Goal: Browse casually

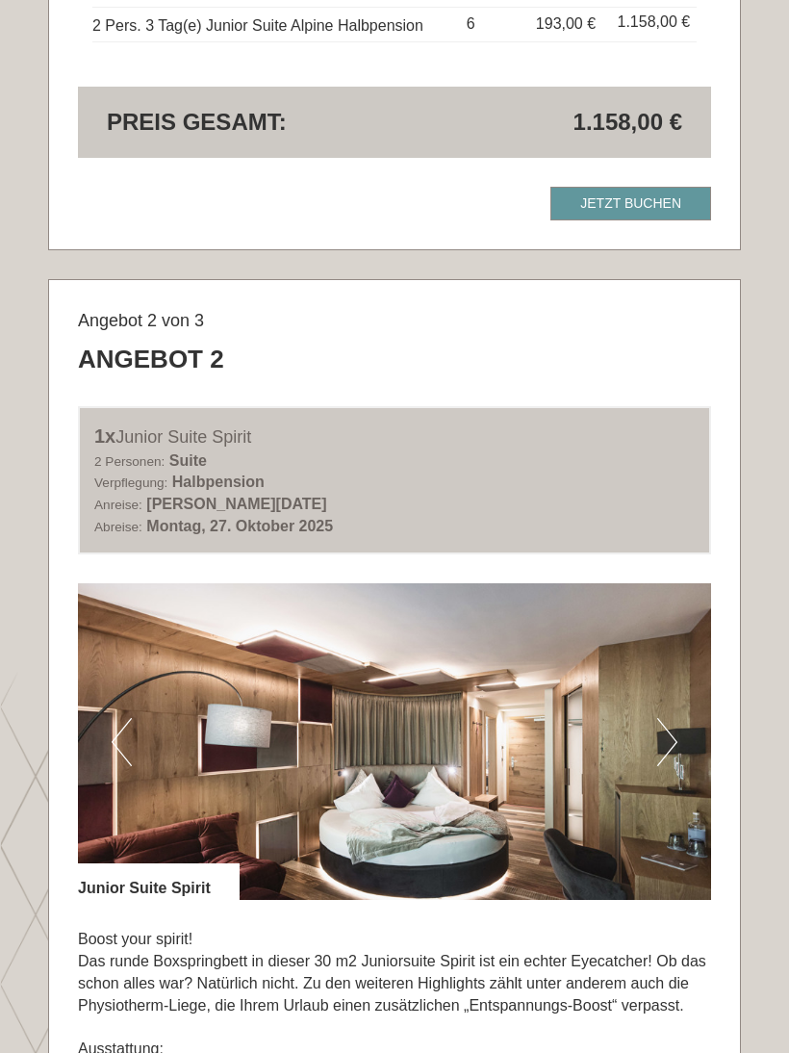
scroll to position [2091, 0]
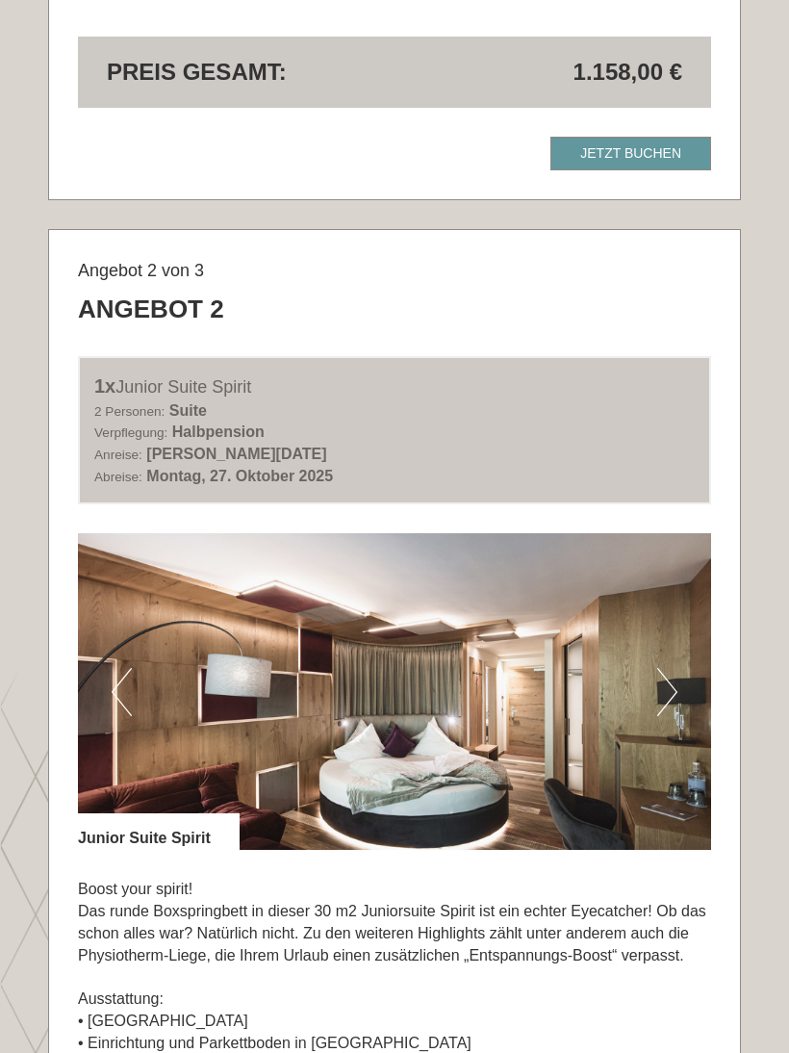
click at [681, 663] on img at bounding box center [394, 691] width 633 height 317
click at [657, 676] on button "Next" at bounding box center [667, 692] width 20 height 48
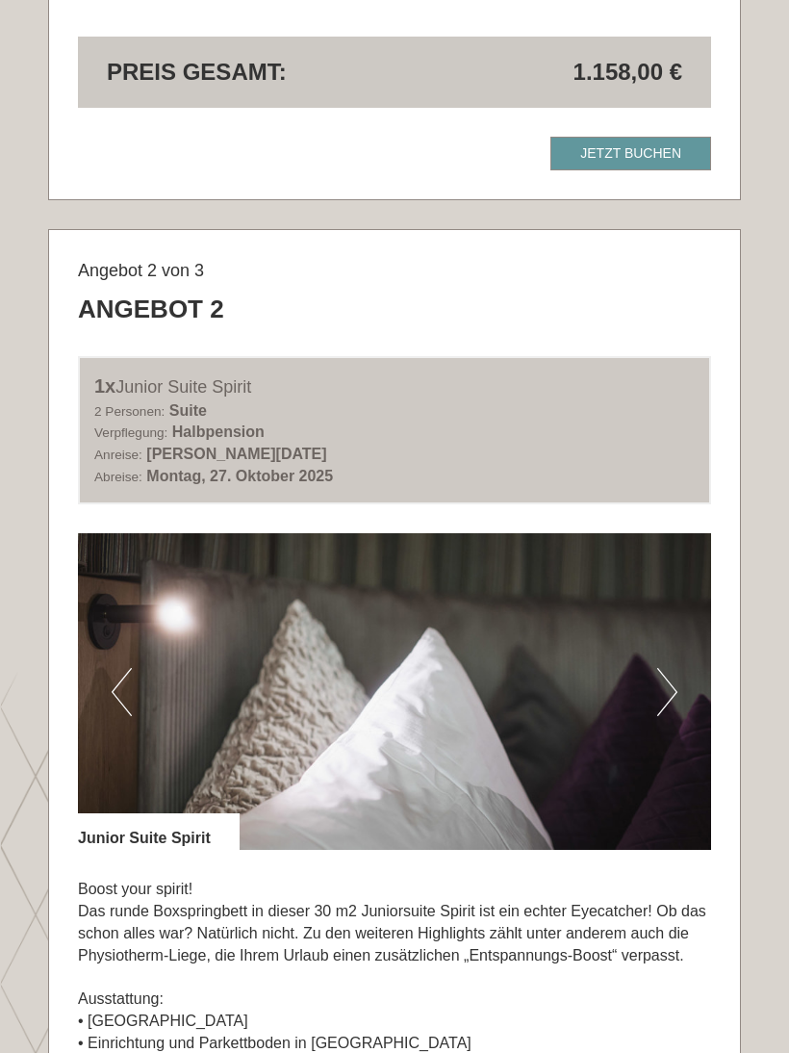
click at [672, 675] on button "Next" at bounding box center [667, 692] width 20 height 48
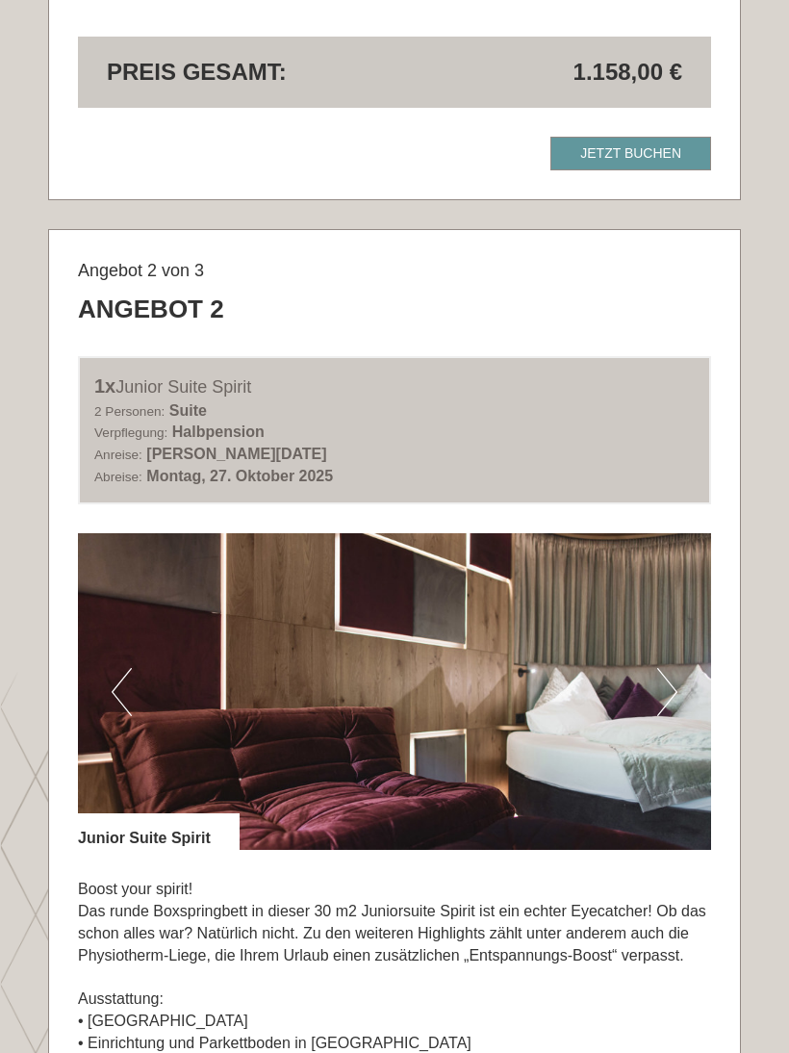
click at [670, 675] on button "Next" at bounding box center [667, 692] width 20 height 48
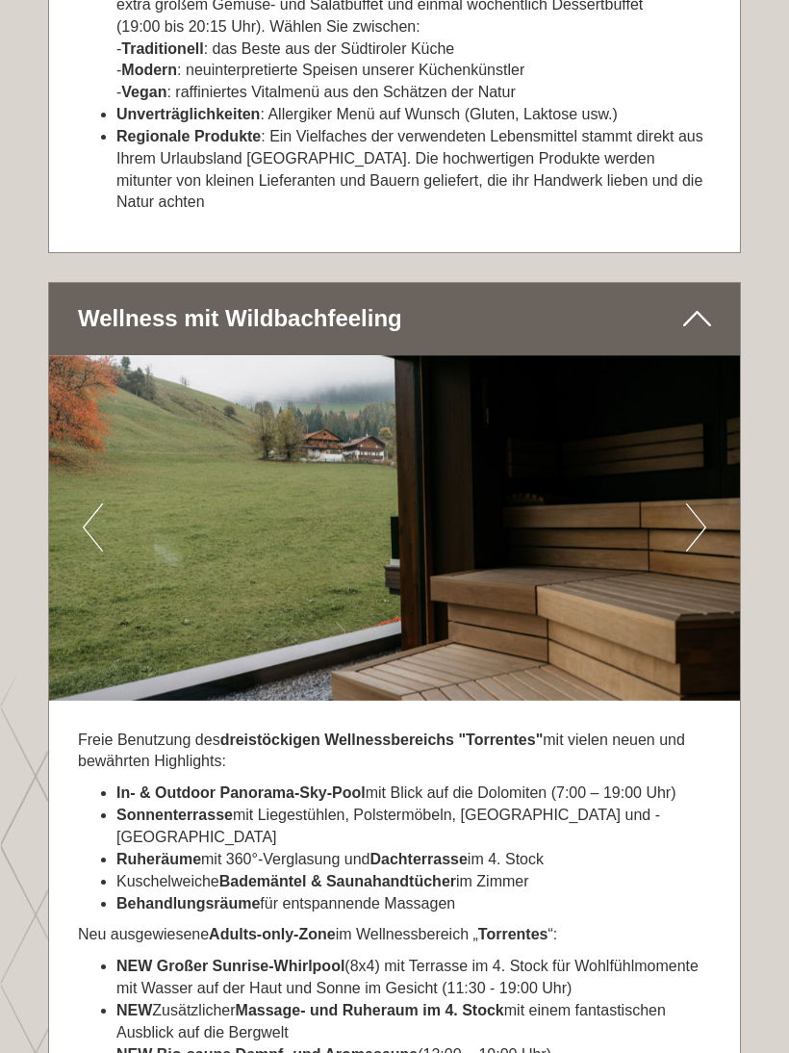
scroll to position [5945, 0]
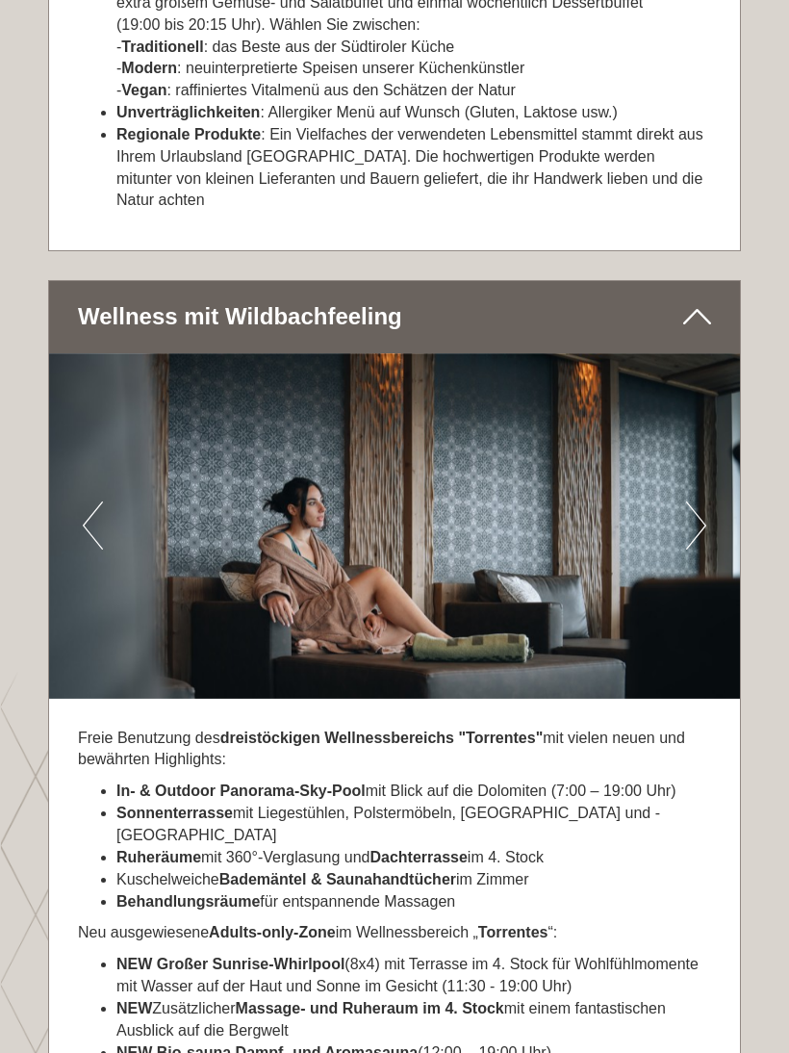
click at [679, 439] on img at bounding box center [394, 526] width 691 height 346
click at [684, 439] on img at bounding box center [394, 526] width 691 height 346
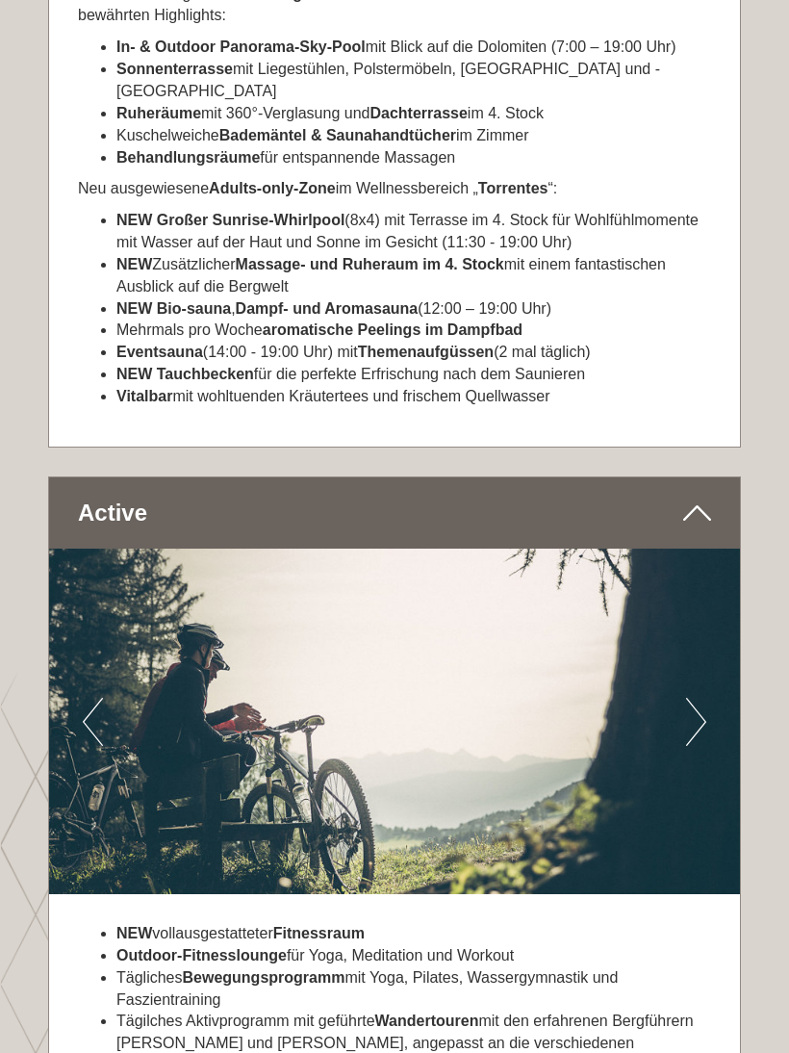
scroll to position [6711, 0]
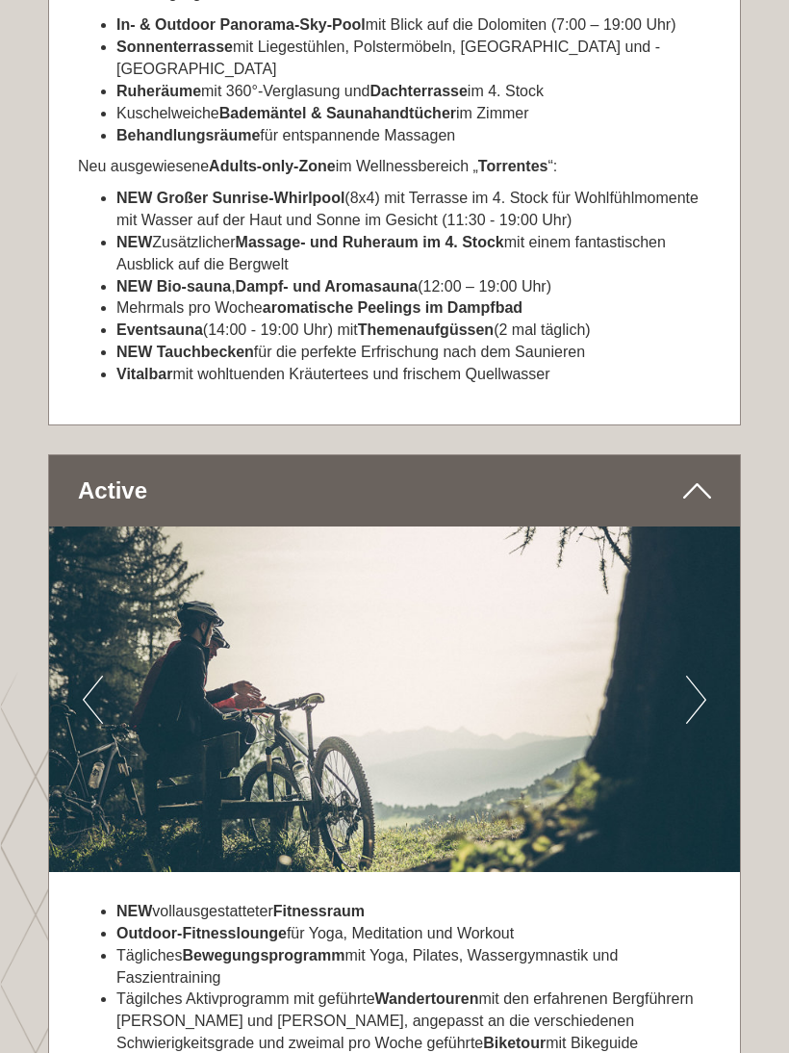
click at [688, 676] on button "Next" at bounding box center [696, 700] width 20 height 48
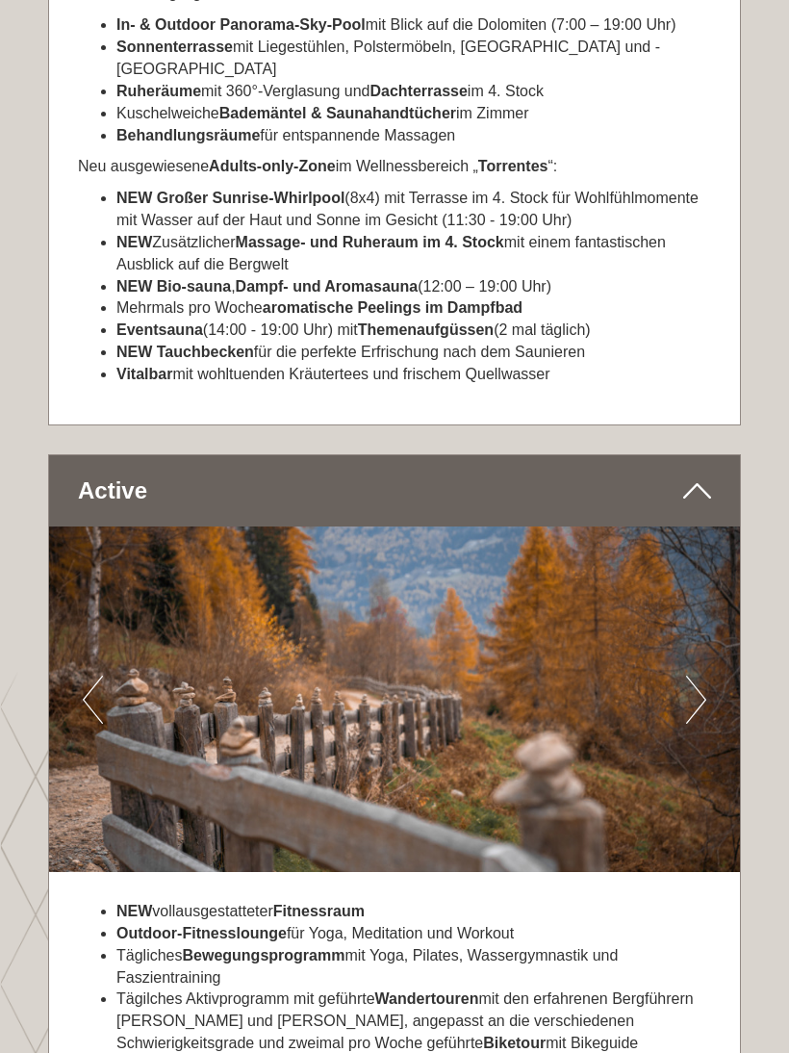
click at [692, 676] on button "Next" at bounding box center [696, 700] width 20 height 48
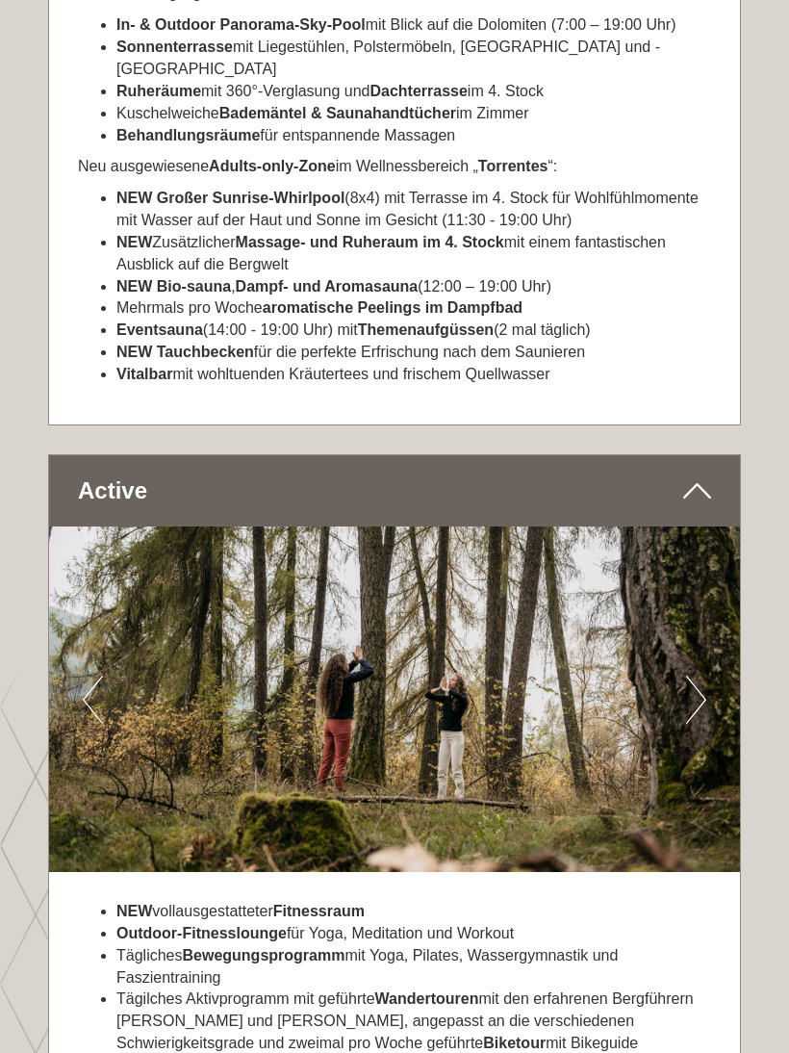
click at [695, 676] on button "Next" at bounding box center [696, 700] width 20 height 48
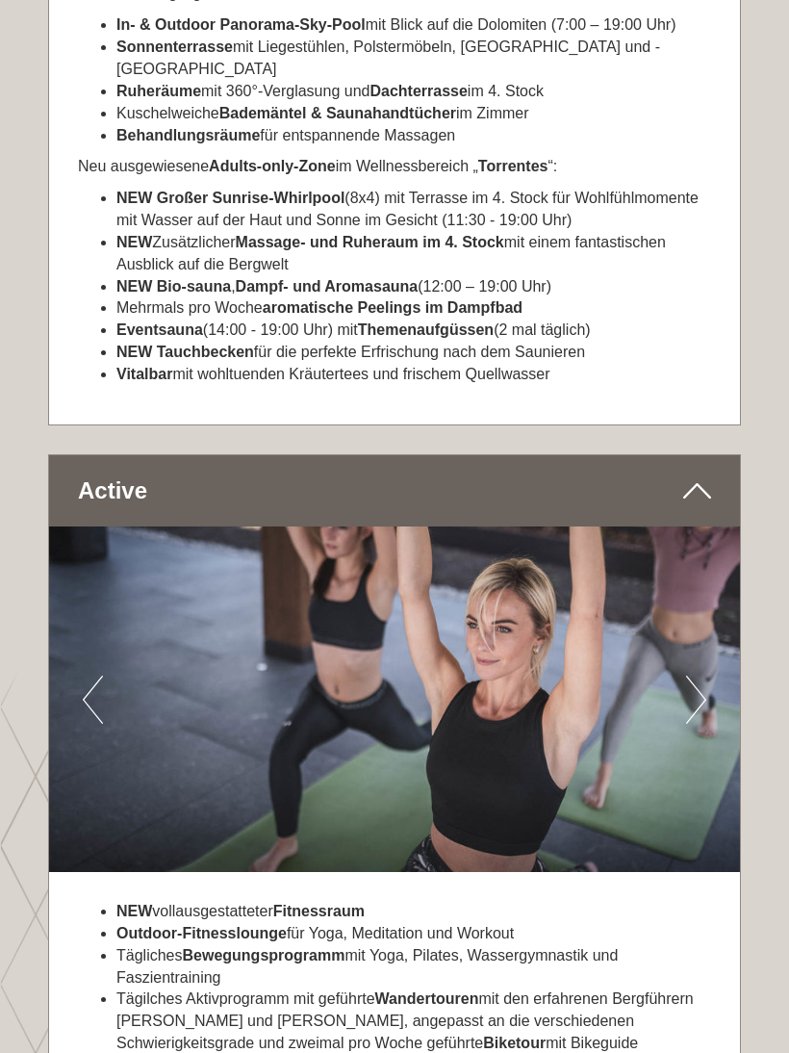
click at [707, 569] on img at bounding box center [394, 699] width 691 height 346
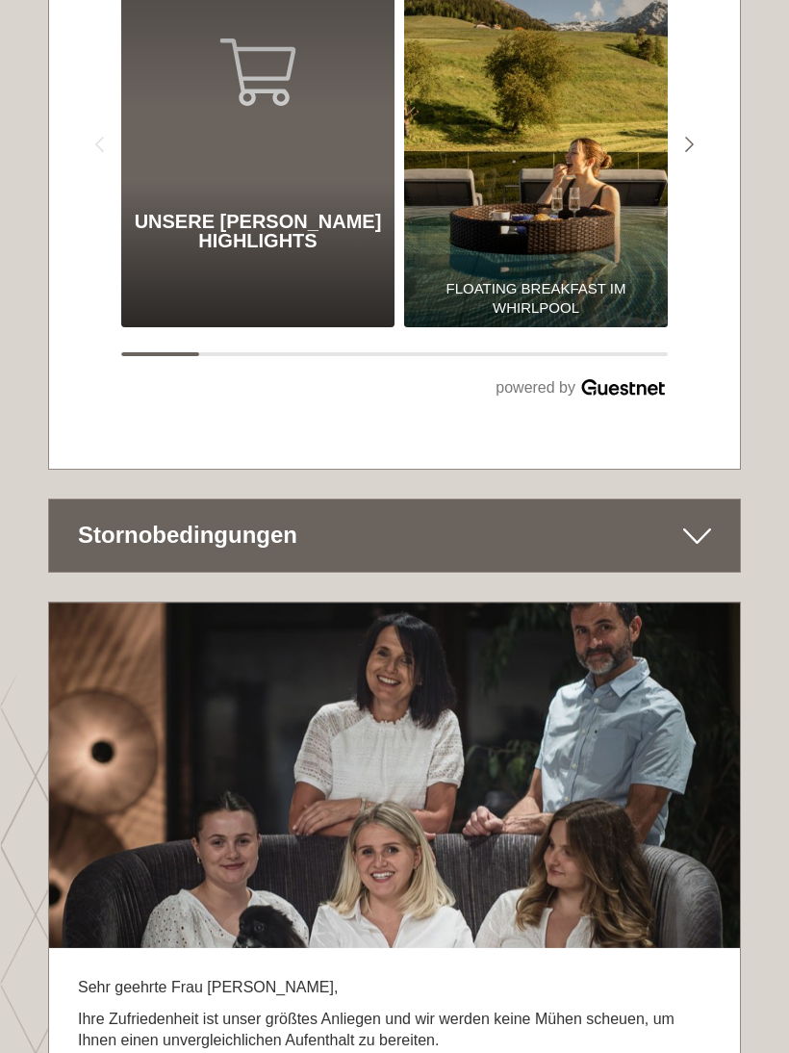
scroll to position [10244, 0]
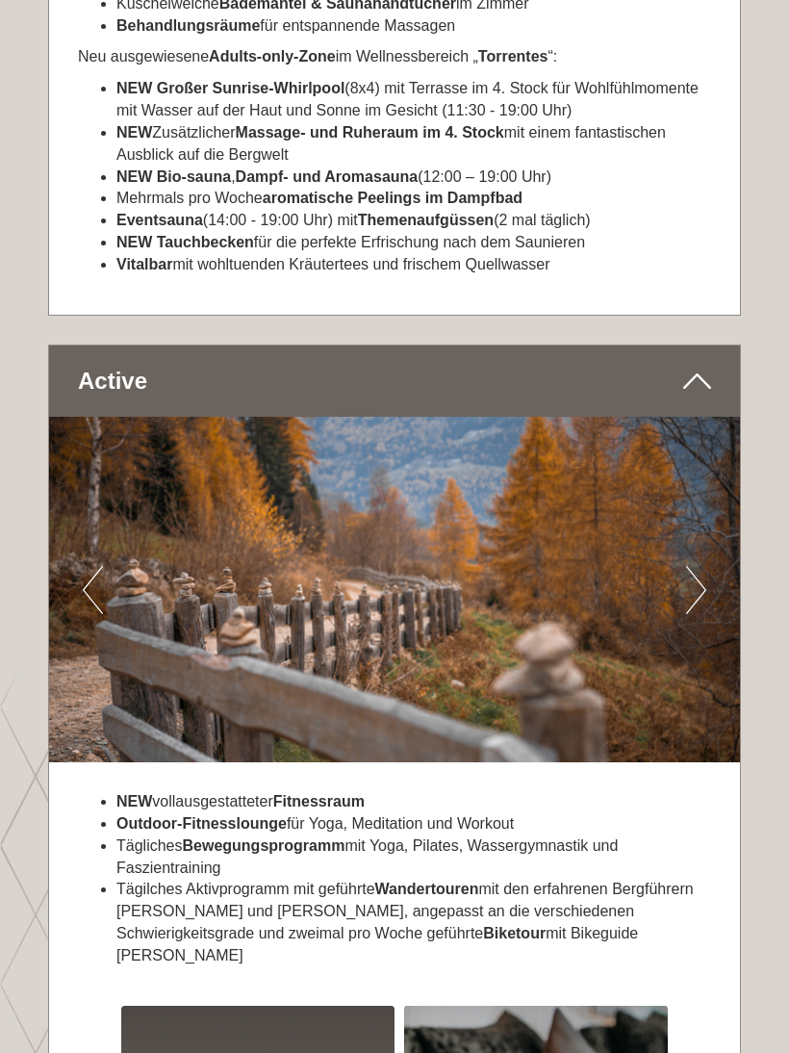
scroll to position [6805, 0]
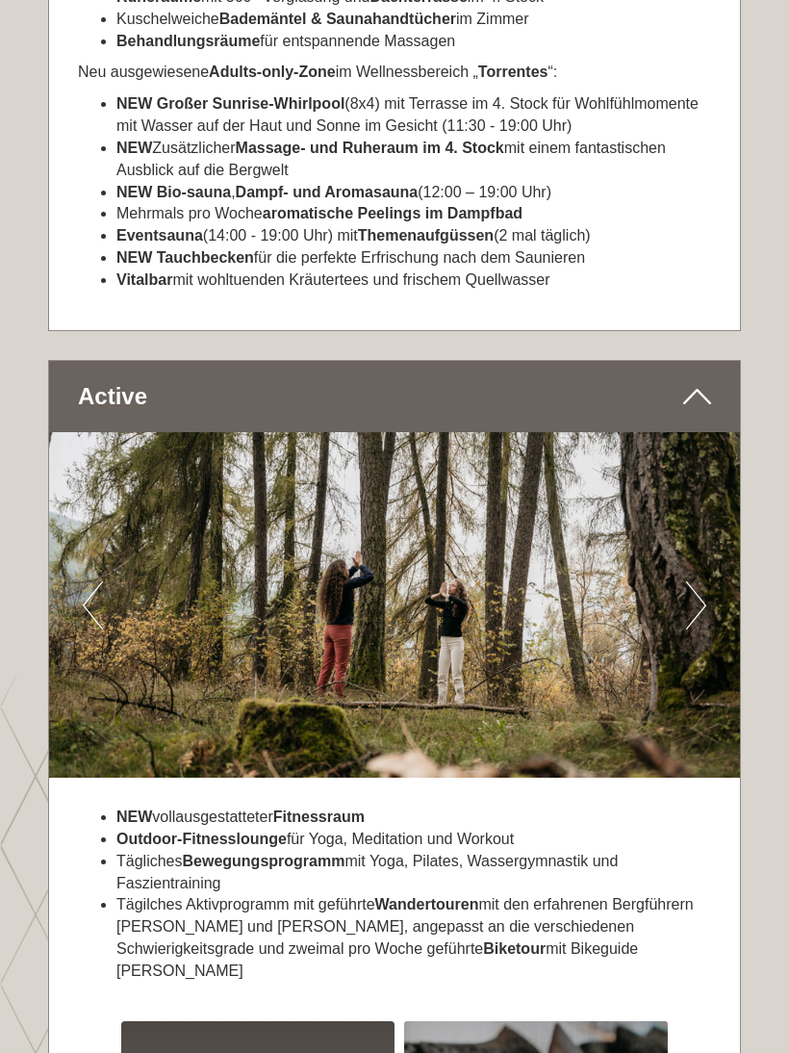
click at [704, 581] on button "Next" at bounding box center [696, 605] width 20 height 48
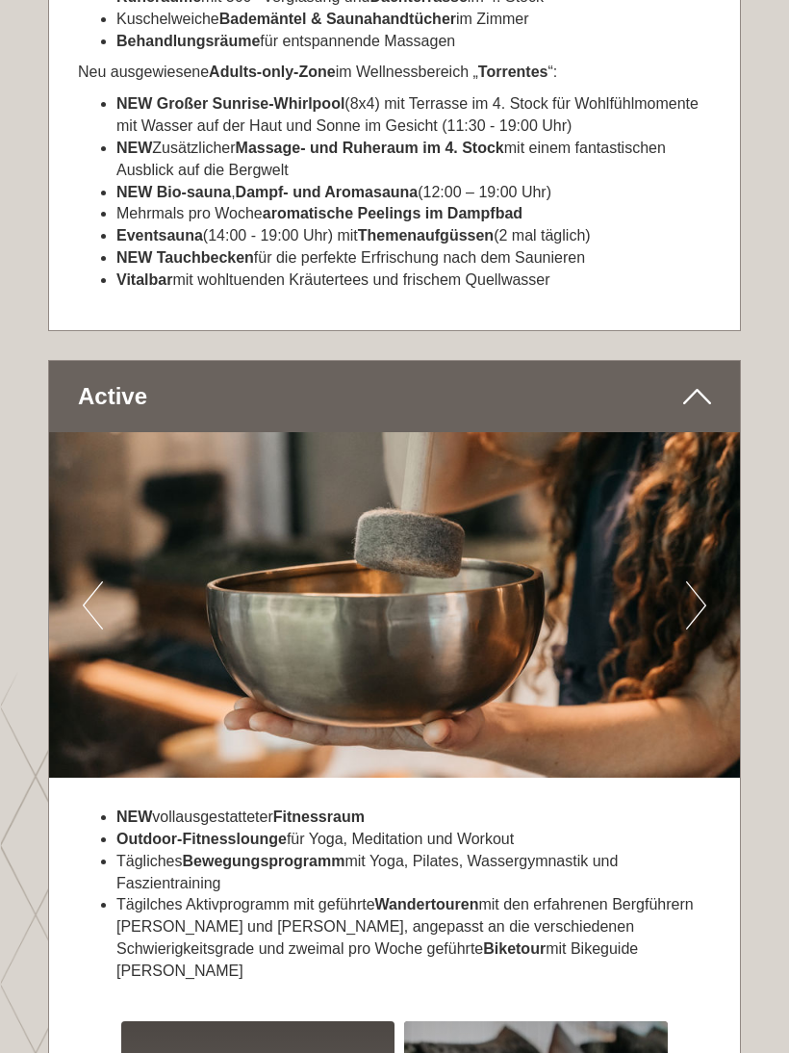
click at [701, 581] on button "Next" at bounding box center [696, 605] width 20 height 48
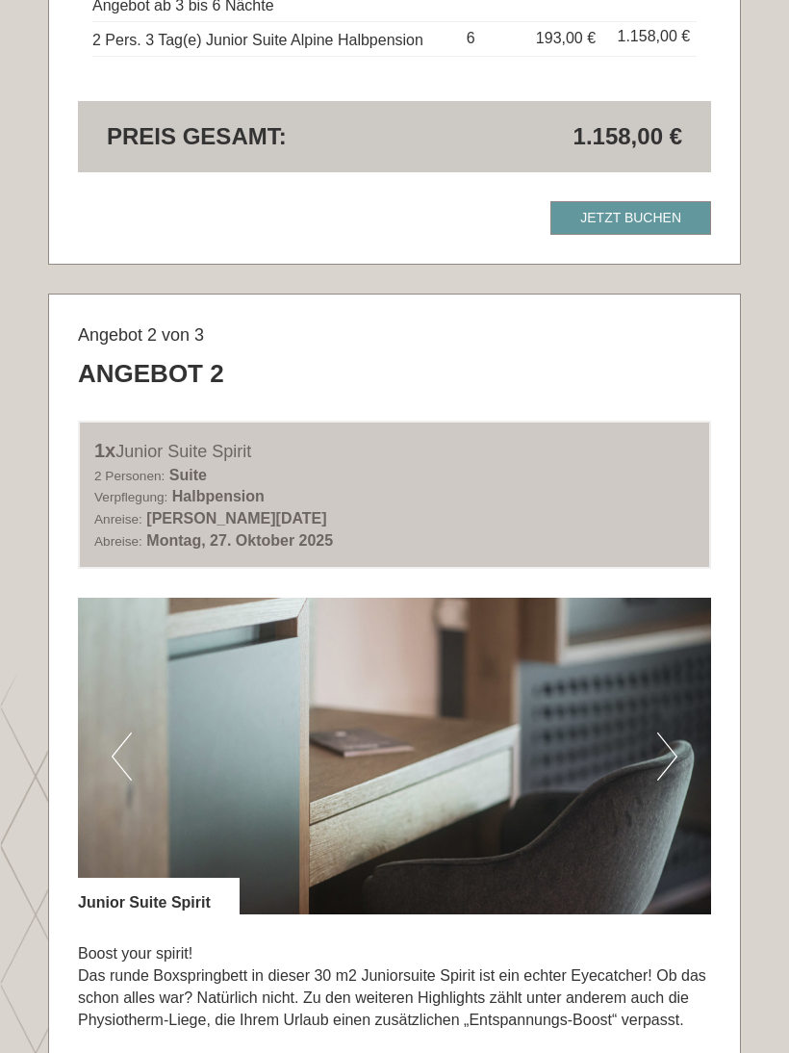
scroll to position [2025, 0]
